Goal: Transaction & Acquisition: Book appointment/travel/reservation

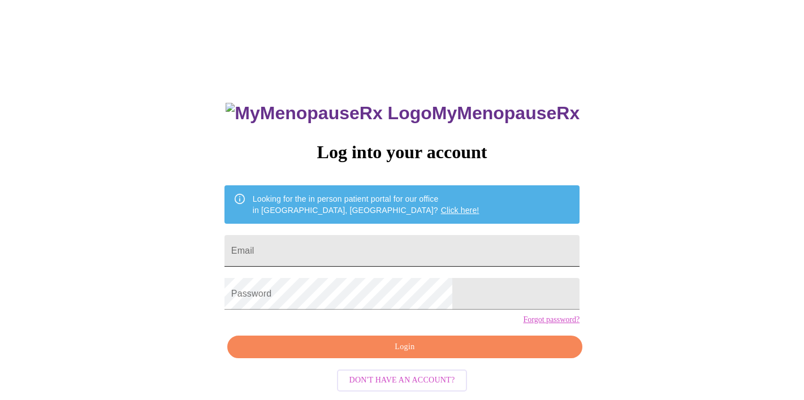
click at [417, 241] on input "Email" at bounding box center [402, 251] width 355 height 32
type input "bobbibarber430@gmail.com"
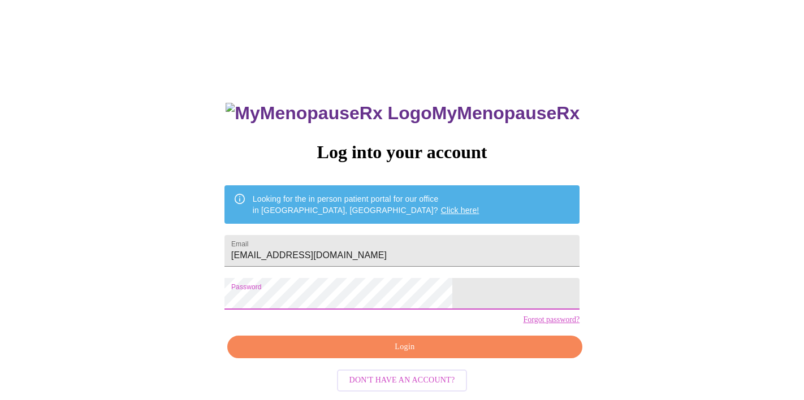
scroll to position [15, 0]
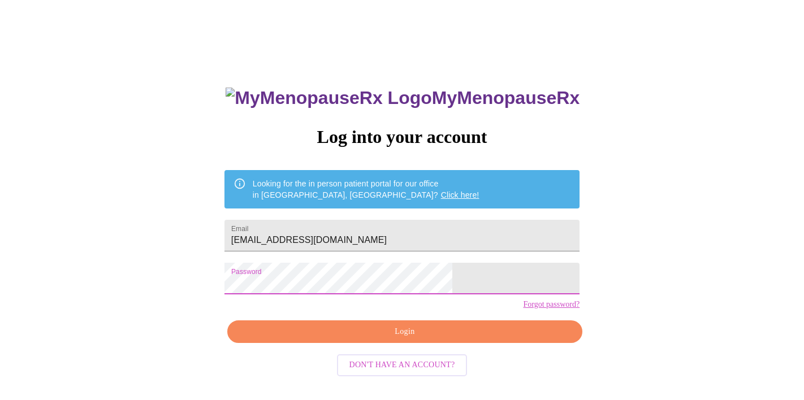
click at [383, 339] on span "Login" at bounding box center [404, 332] width 329 height 14
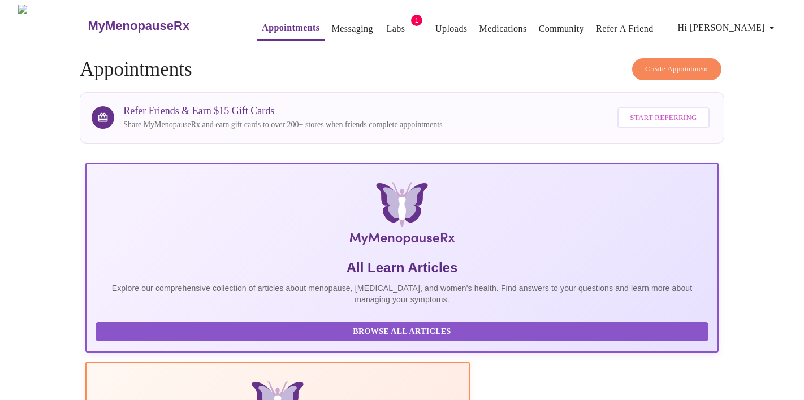
click at [674, 66] on span "Create Appointment" at bounding box center [676, 69] width 63 height 13
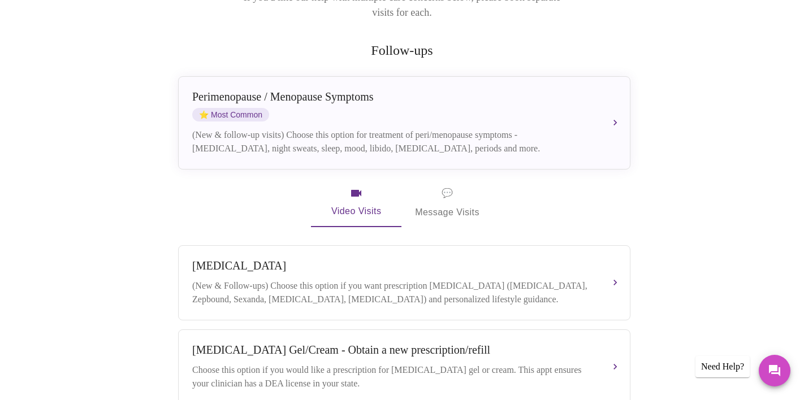
scroll to position [191, 0]
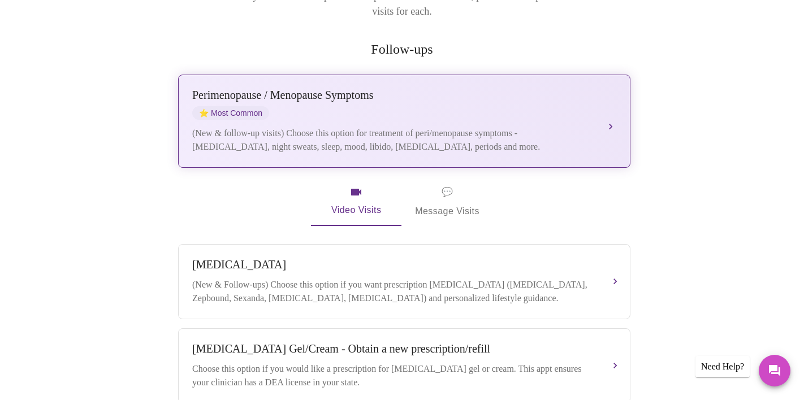
click at [424, 127] on div "(New & follow-up visits) Choose this option for treatment of peri/menopause sym…" at bounding box center [393, 140] width 402 height 27
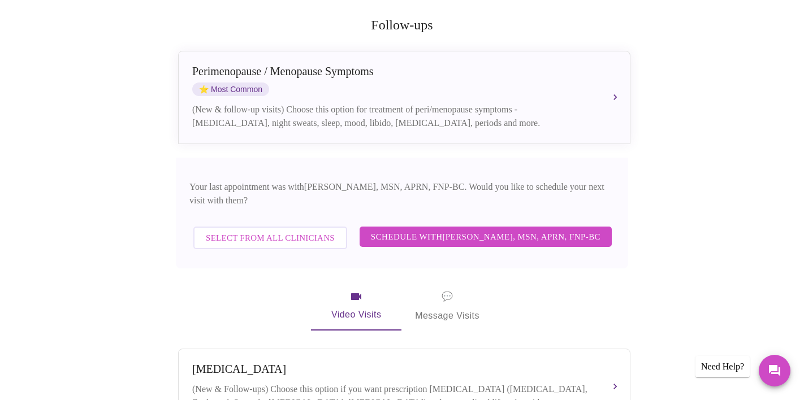
scroll to position [219, 0]
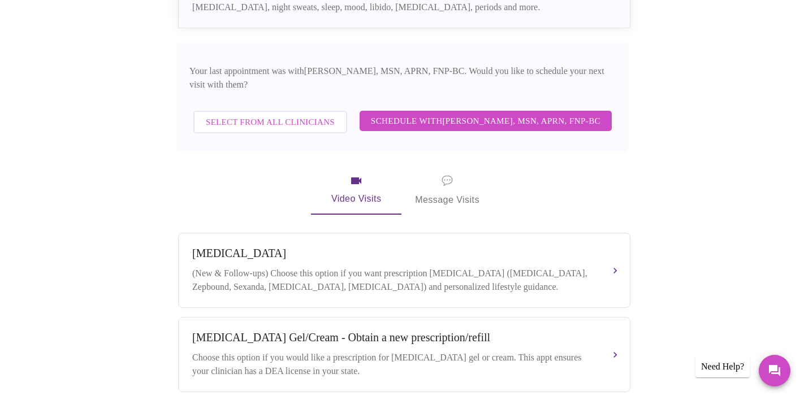
click at [409, 114] on span "Schedule with Larissa Wright, MSN, APRN, FNP-BC" at bounding box center [486, 121] width 230 height 15
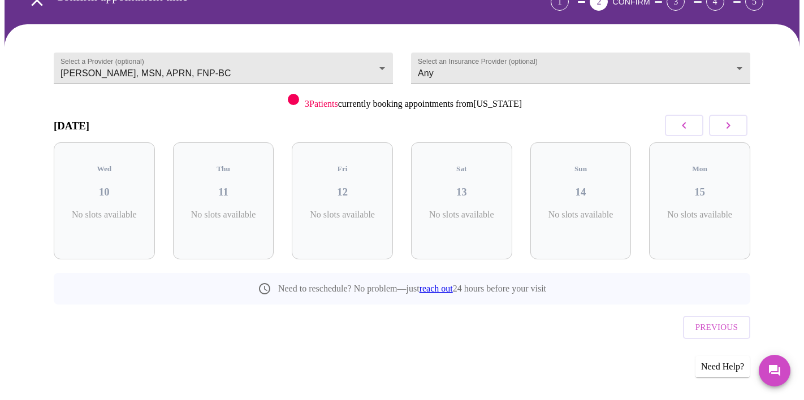
scroll to position [44, 0]
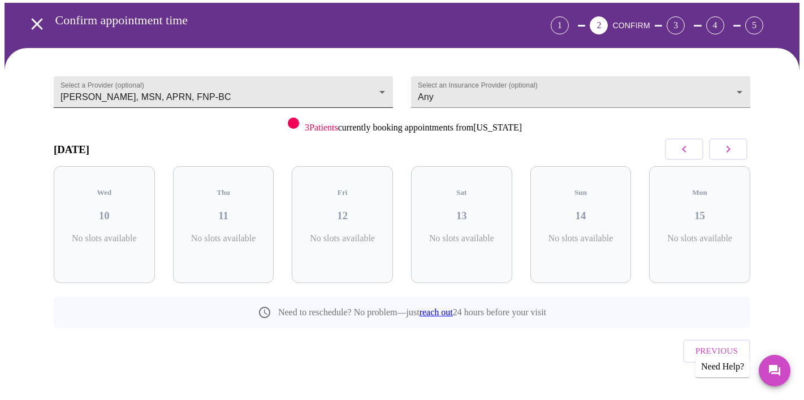
click at [356, 100] on body "MyMenopauseRx Appointments Messaging Labs 1 Uploads Medications Community Refer…" at bounding box center [402, 189] width 795 height 459
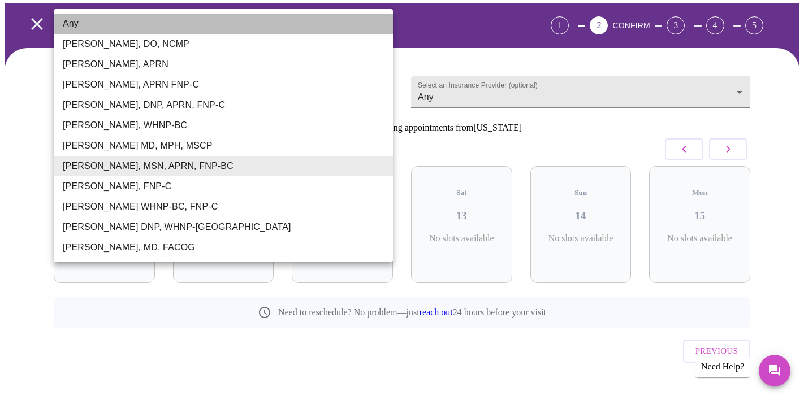
click at [188, 28] on li "Any" at bounding box center [223, 24] width 339 height 20
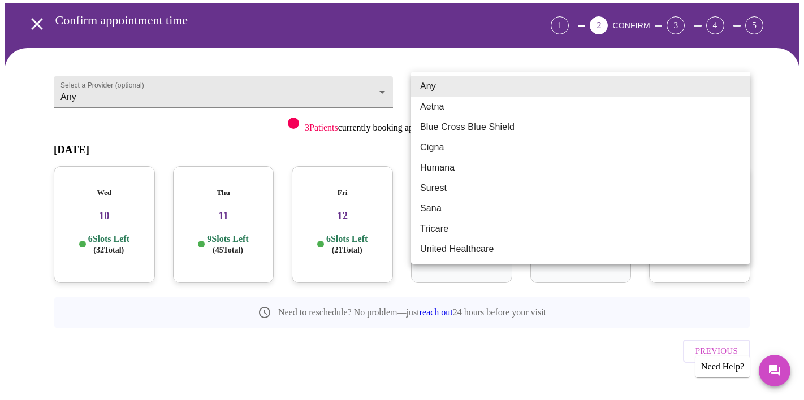
click at [434, 93] on body "MyMenopauseRx Appointments Messaging Labs 1 Uploads Medications Community Refer…" at bounding box center [402, 189] width 795 height 459
click at [406, 90] on div at bounding box center [402, 200] width 804 height 400
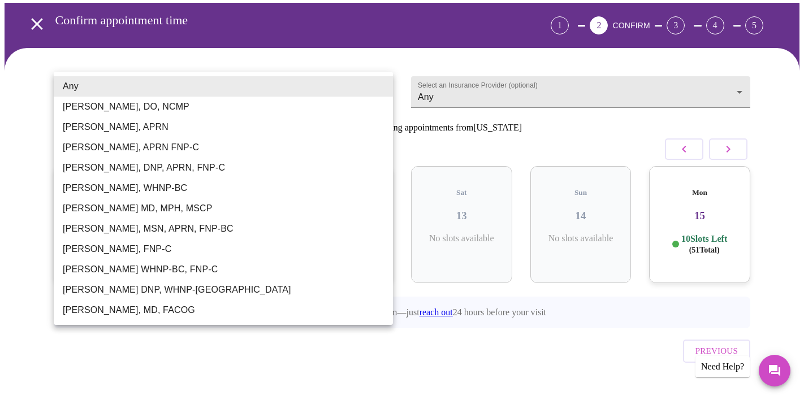
click at [384, 87] on body "MyMenopauseRx Appointments Messaging Labs 1 Uploads Medications Community Refer…" at bounding box center [402, 189] width 795 height 459
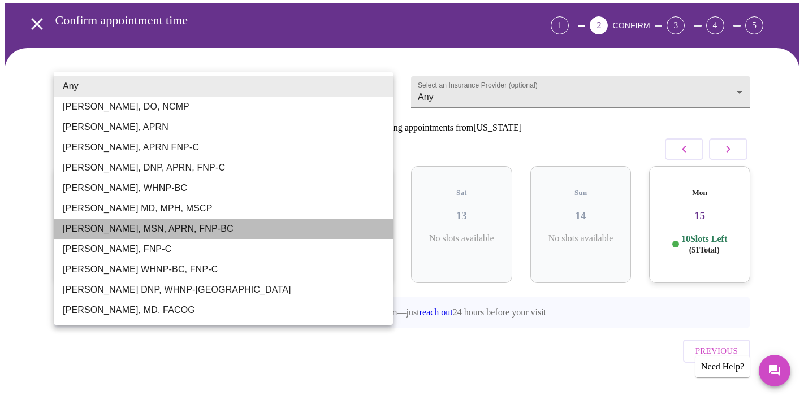
click at [296, 232] on li "Larissa Wright, MSN, APRN, FNP-BC" at bounding box center [223, 229] width 339 height 20
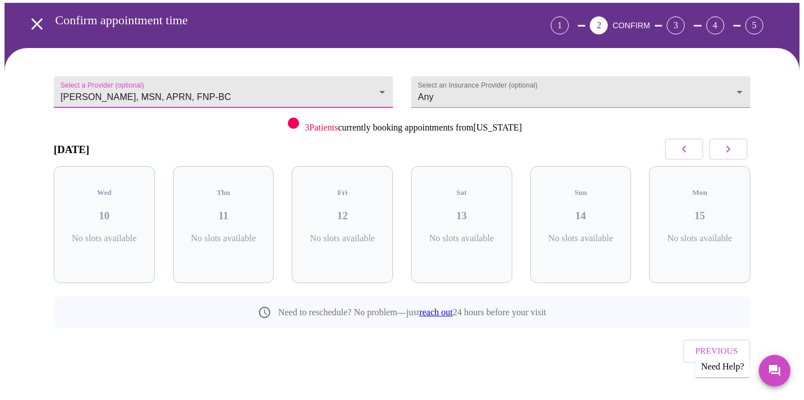
click at [383, 88] on body "MyMenopauseRx Appointments Messaging Labs 1 Uploads Medications Community Refer…" at bounding box center [402, 189] width 795 height 459
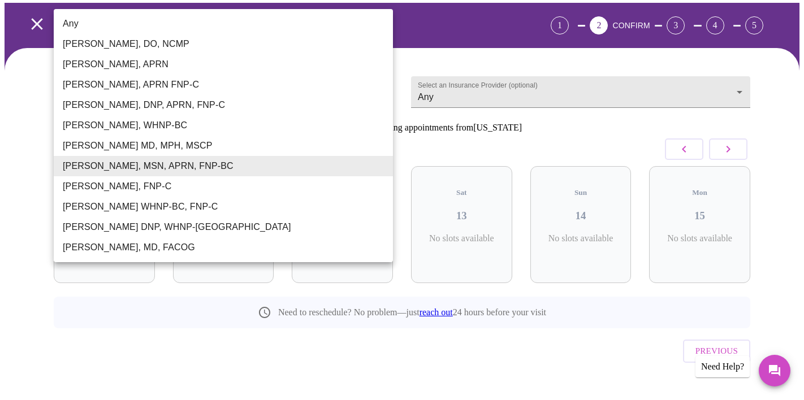
click at [362, 38] on li "Barbra S Hanna, DO, NCMP" at bounding box center [223, 44] width 339 height 20
type input "Barbra S Hanna, DO, NCMP"
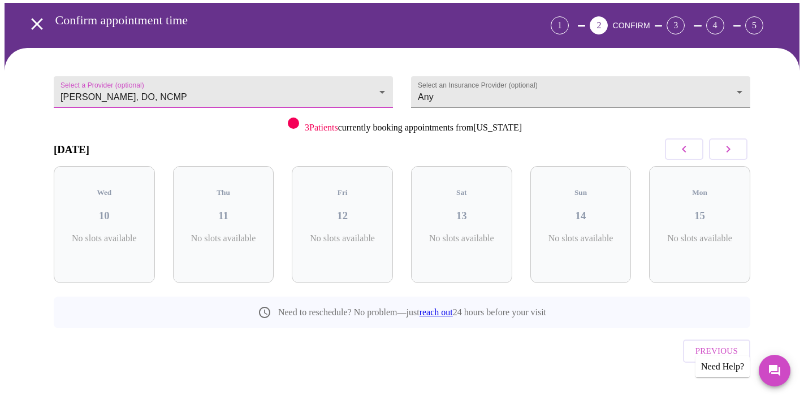
click at [503, 133] on div "September 2025" at bounding box center [402, 149] width 697 height 33
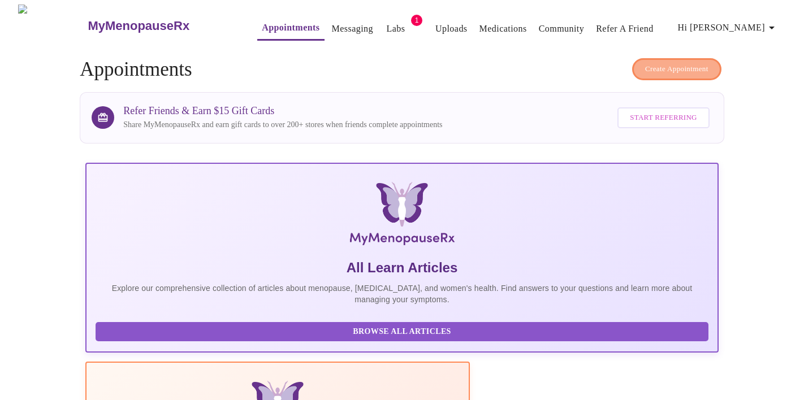
click at [675, 63] on span "Create Appointment" at bounding box center [676, 69] width 63 height 13
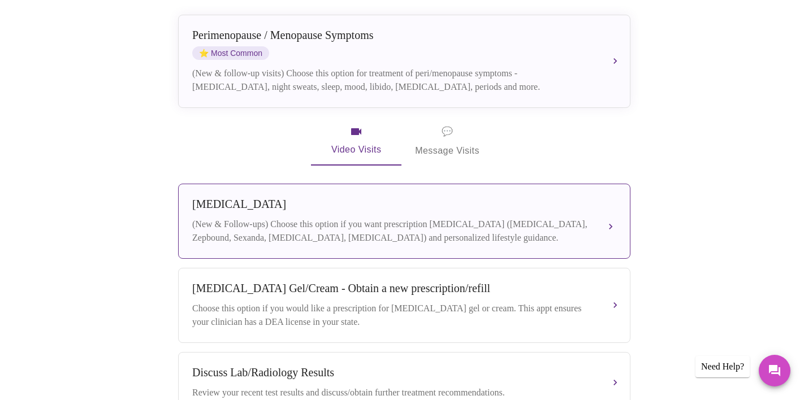
scroll to position [231, 0]
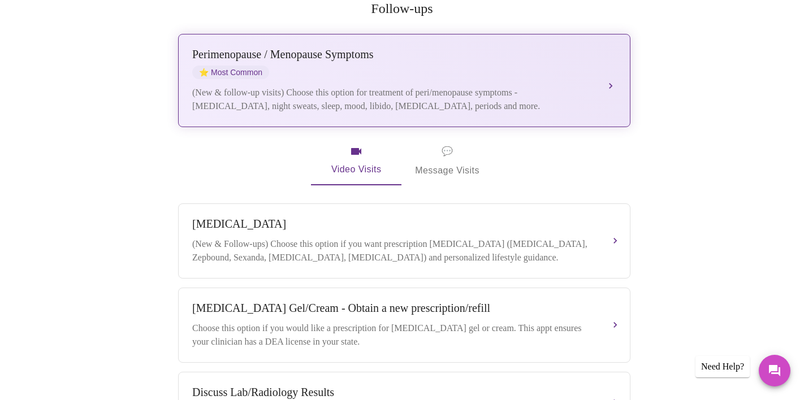
click at [589, 86] on div "(New & follow-up visits) Choose this option for treatment of peri/menopause sym…" at bounding box center [393, 99] width 402 height 27
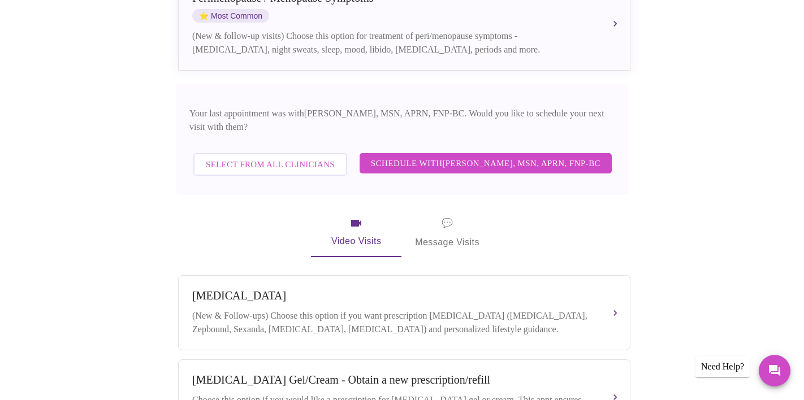
click at [304, 157] on span "Select from All Clinicians" at bounding box center [270, 164] width 129 height 15
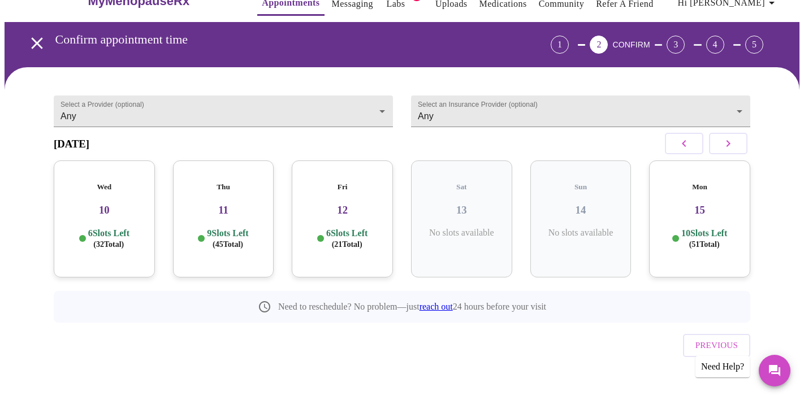
click at [731, 150] on icon "button" at bounding box center [729, 144] width 14 height 14
